Goal: Use online tool/utility: Utilize a website feature to perform a specific function

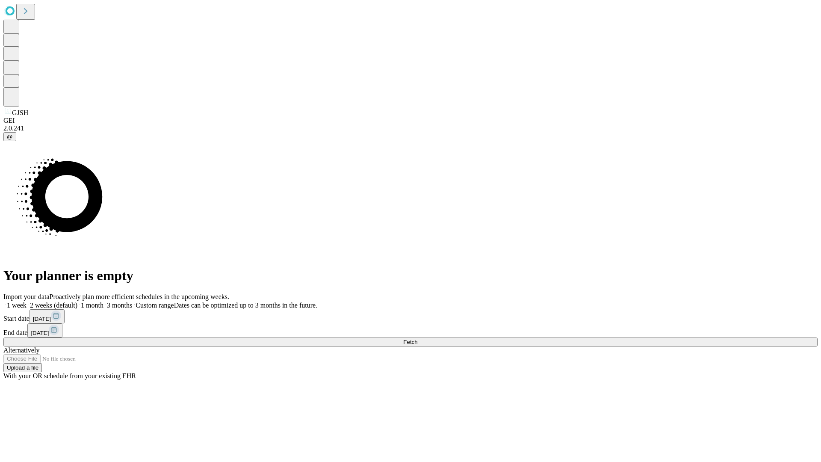
click at [418, 339] on span "Fetch" at bounding box center [410, 342] width 14 height 6
